Goal: Task Accomplishment & Management: Complete application form

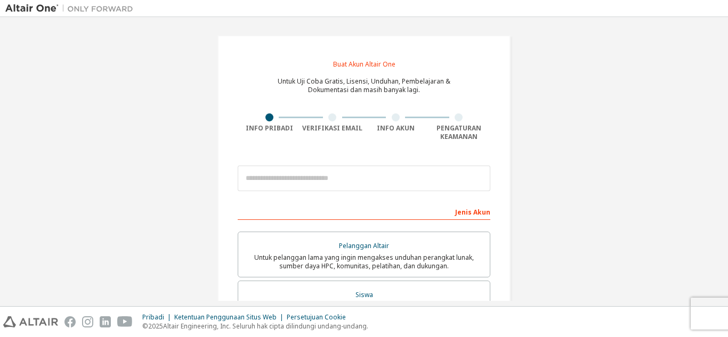
click at [606, 120] on div "Buat Akun Altair One Untuk Uji Coba Gratis, Lisensi, Unduhan, Pembelajaran & Do…" at bounding box center [363, 310] width 717 height 576
click at [330, 120] on div at bounding box center [332, 118] width 8 height 8
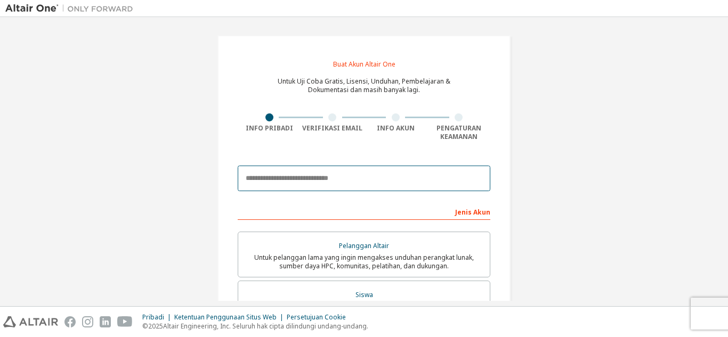
click at [326, 172] on input "email" at bounding box center [364, 179] width 253 height 26
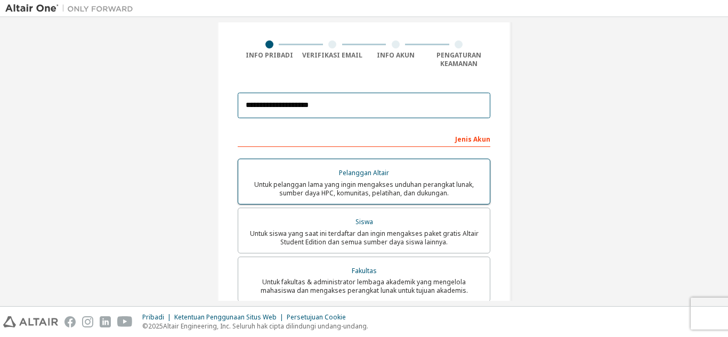
scroll to position [74, 0]
type input "**********"
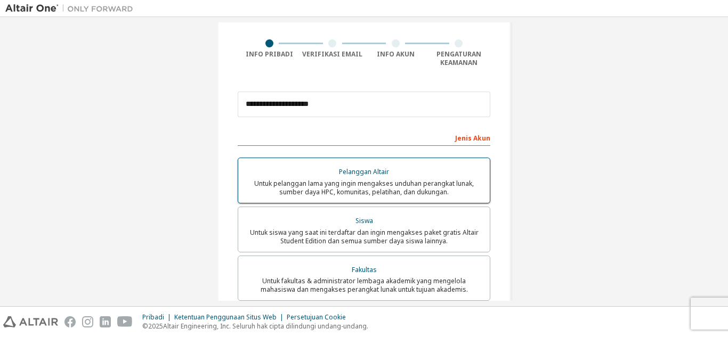
click at [431, 232] on font "Untuk siswa yang saat ini terdaftar dan ingin mengakses paket gratis Altair Stu…" at bounding box center [364, 237] width 229 height 18
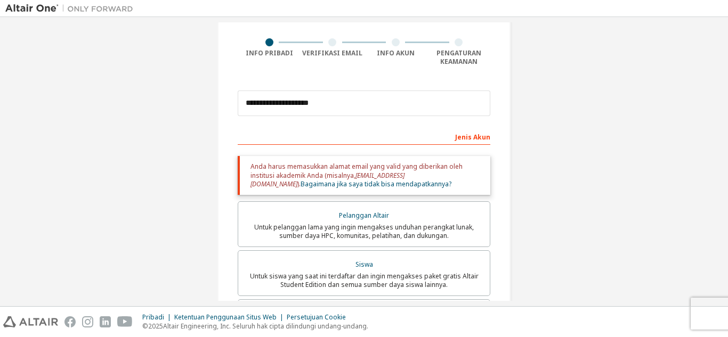
scroll to position [75, 0]
click at [359, 182] on font "Bagaimana jika saya tidak bisa mendapatkannya?" at bounding box center [376, 184] width 151 height 9
